Goal: Task Accomplishment & Management: Manage account settings

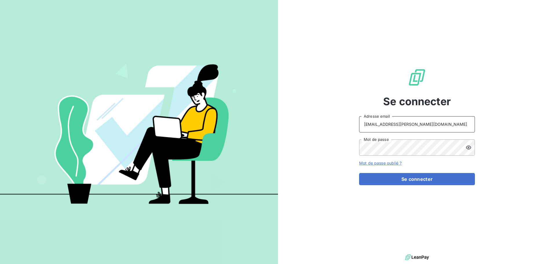
click at [437, 129] on input "[EMAIL_ADDRESS][PERSON_NAME][DOMAIN_NAME]" at bounding box center [417, 124] width 116 height 16
type input "[EMAIL_ADDRESS][PERSON_NAME][DOMAIN_NAME]"
click at [423, 183] on button "Se connecter" at bounding box center [417, 179] width 116 height 12
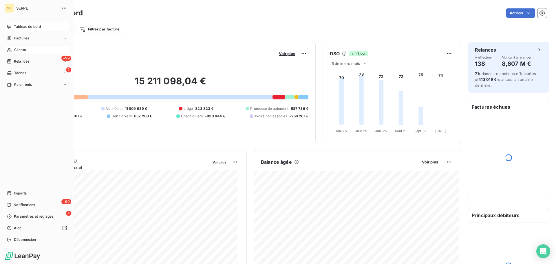
click at [15, 50] on span "Clients" at bounding box center [20, 49] width 12 height 5
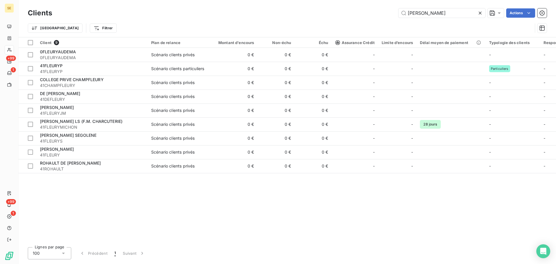
click at [451, 18] on div "Clients [PERSON_NAME] Actions" at bounding box center [287, 13] width 519 height 12
click at [431, 12] on input "[PERSON_NAME]" at bounding box center [442, 12] width 87 height 9
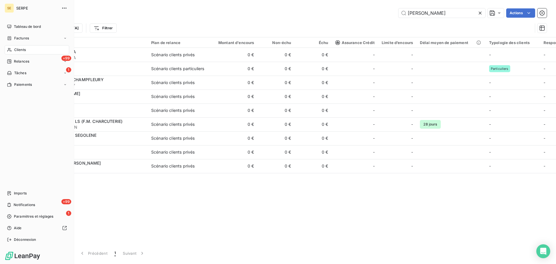
click at [28, 51] on div "Clients" at bounding box center [37, 49] width 65 height 9
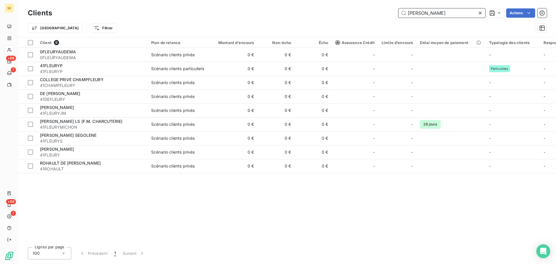
click at [427, 16] on input "[PERSON_NAME]" at bounding box center [442, 12] width 87 height 9
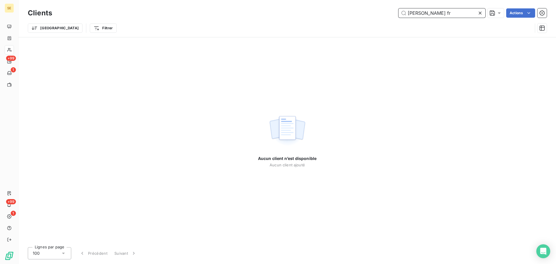
type input "[PERSON_NAME] fr"
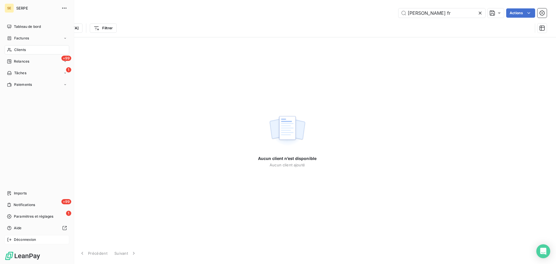
click at [21, 236] on div "Déconnexion" at bounding box center [37, 239] width 65 height 9
